Goal: Find specific page/section: Find specific page/section

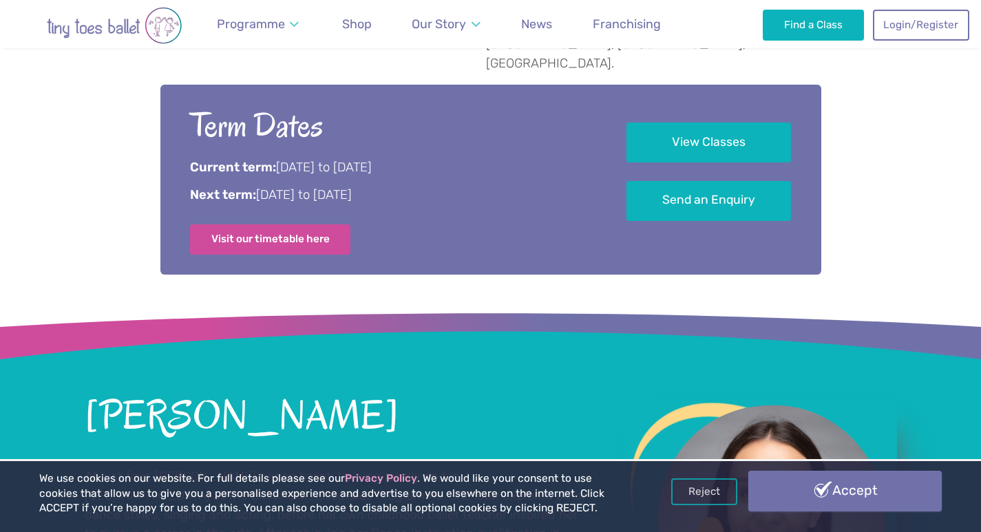
scroll to position [827, 0]
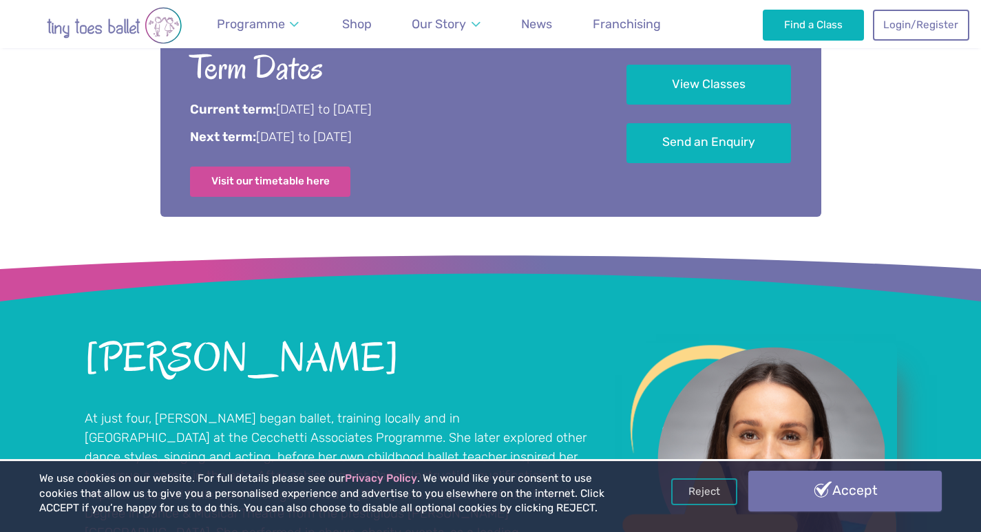
click at [885, 496] on link "Accept" at bounding box center [846, 491] width 194 height 40
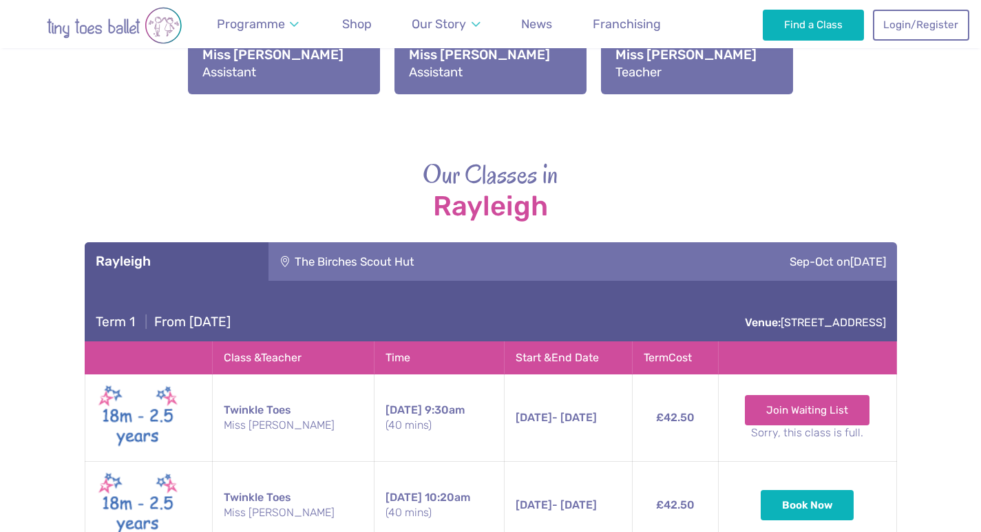
scroll to position [2204, 0]
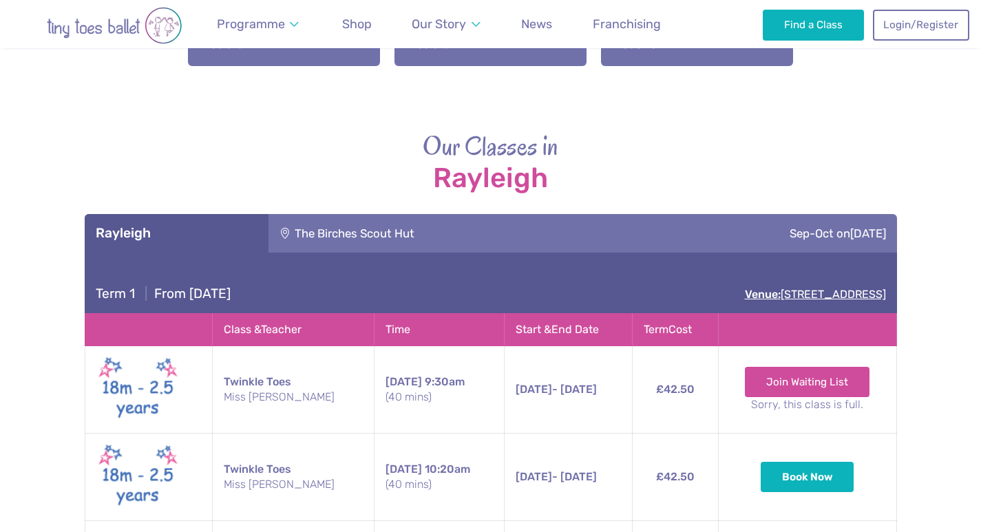
click at [745, 288] on link "Venue: [STREET_ADDRESS]" at bounding box center [815, 294] width 141 height 13
